Goal: Transaction & Acquisition: Purchase product/service

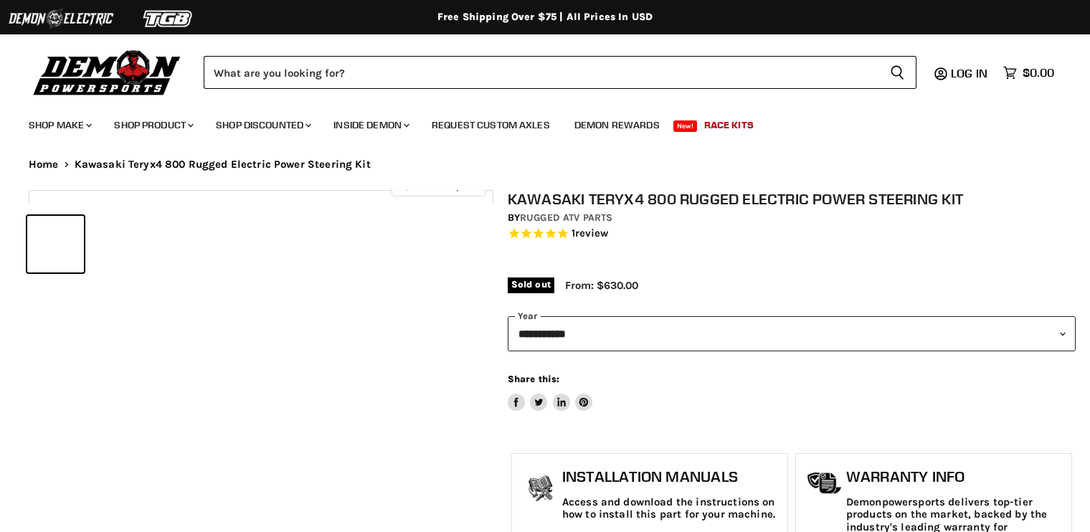
select select "******"
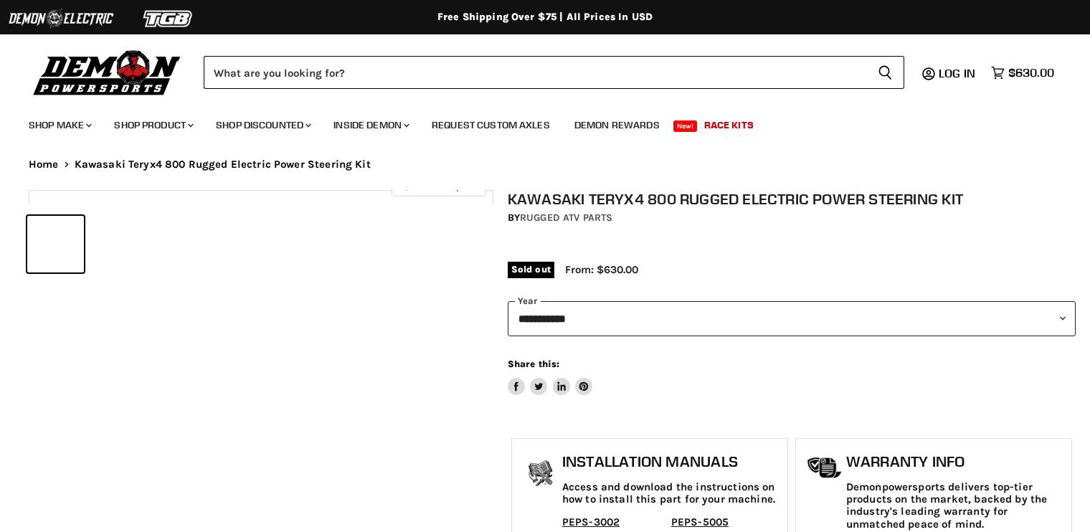
select select "******"
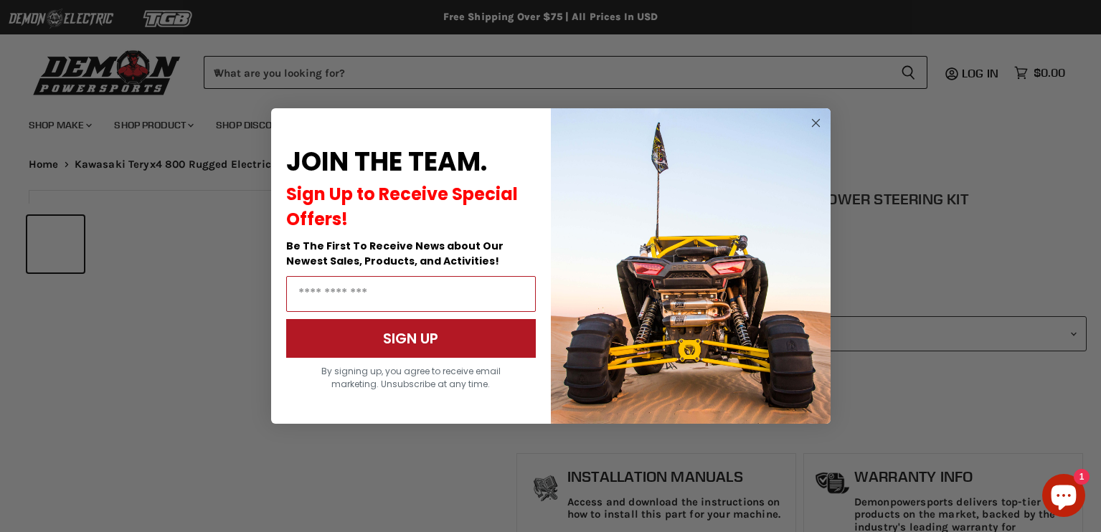
scroll to position [532, 0]
